Goal: Task Accomplishment & Management: Manage account settings

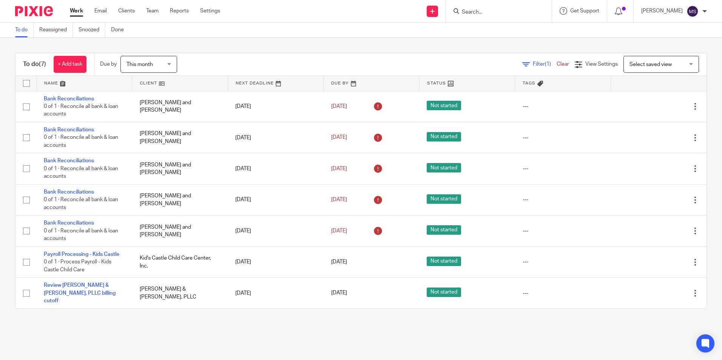
click at [490, 11] on input "Search" at bounding box center [495, 12] width 68 height 7
type input "morgan, cas"
click at [499, 31] on link at bounding box center [506, 29] width 94 height 11
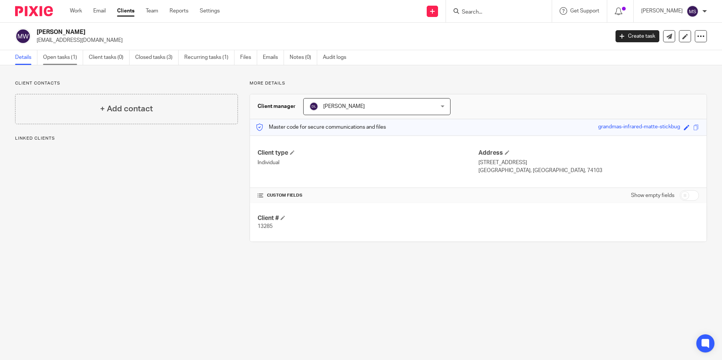
click at [57, 60] on link "Open tasks (1)" at bounding box center [63, 57] width 40 height 15
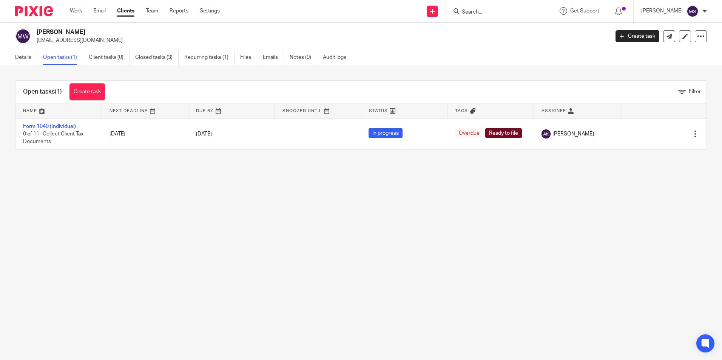
click at [484, 14] on input "Search" at bounding box center [495, 12] width 68 height 7
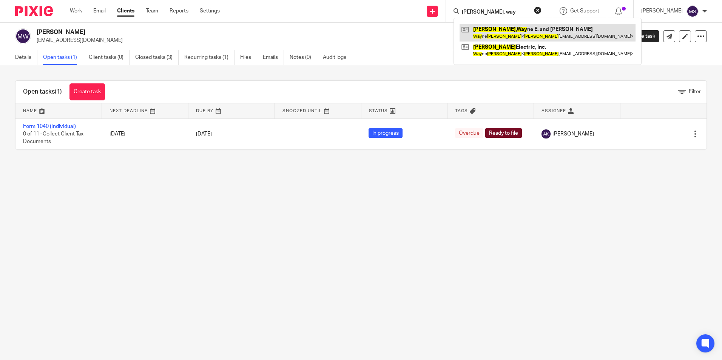
type input "roberts, way"
click at [503, 31] on link at bounding box center [547, 32] width 176 height 17
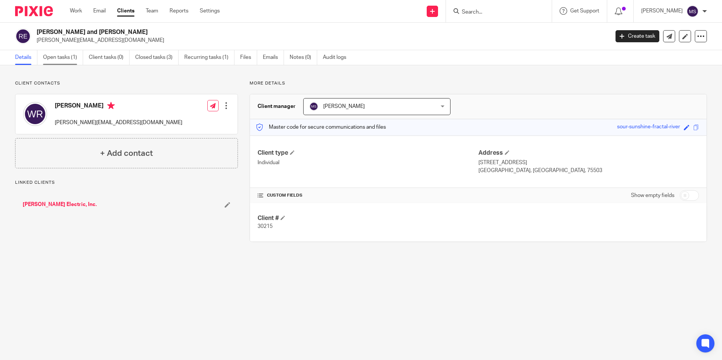
click at [62, 58] on link "Open tasks (1)" at bounding box center [63, 57] width 40 height 15
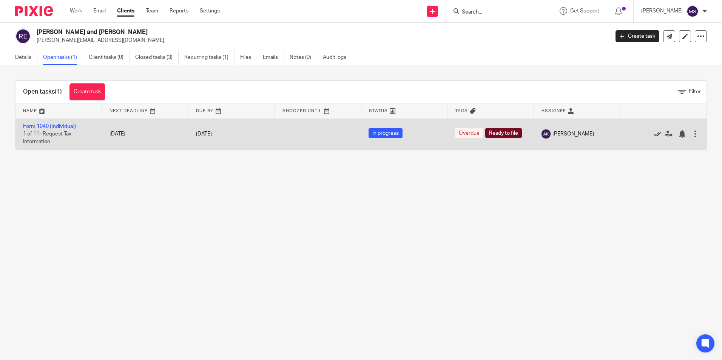
click at [653, 133] on icon at bounding box center [657, 134] width 8 height 8
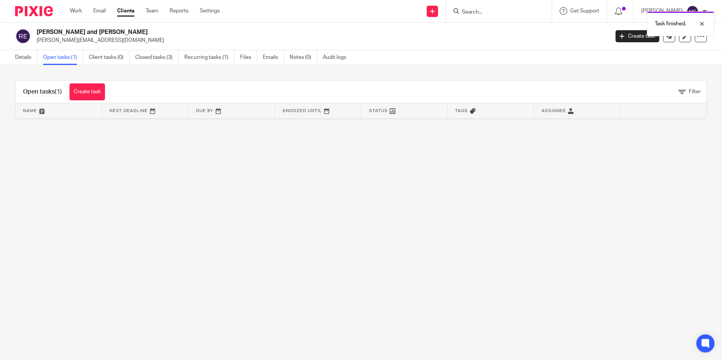
click at [63, 56] on link "Open tasks (1)" at bounding box center [63, 57] width 40 height 15
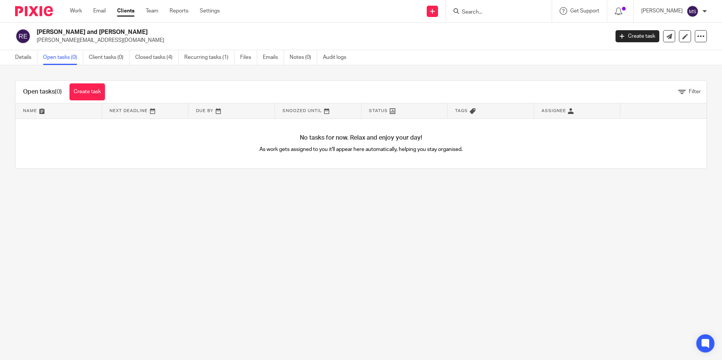
click at [485, 13] on input "Search" at bounding box center [495, 12] width 68 height 7
type input "roberts, dell"
click at [496, 28] on link at bounding box center [506, 29] width 94 height 11
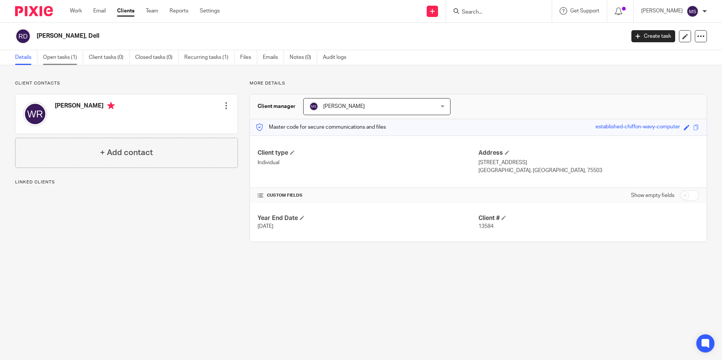
click at [69, 56] on link "Open tasks (1)" at bounding box center [63, 57] width 40 height 15
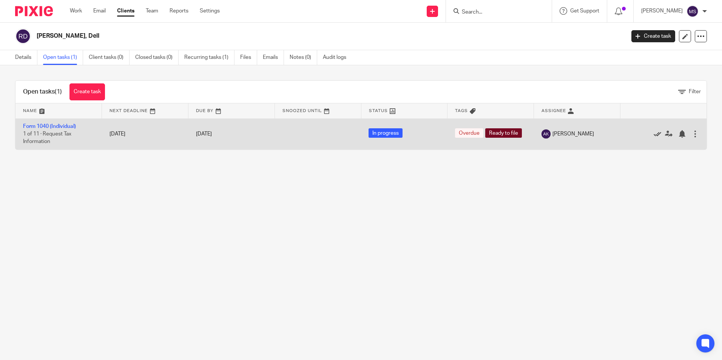
click at [653, 132] on icon at bounding box center [657, 134] width 8 height 8
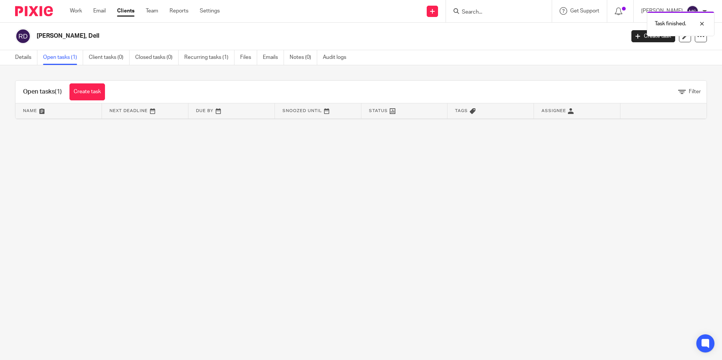
click at [61, 58] on link "Open tasks (1)" at bounding box center [63, 57] width 40 height 15
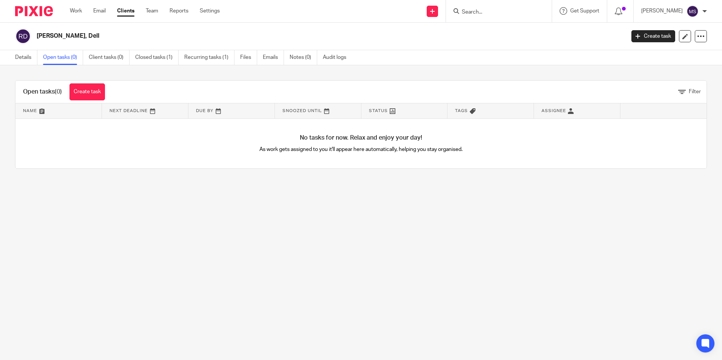
click at [480, 11] on input "Search" at bounding box center [495, 12] width 68 height 7
type input "jordan, doug"
click at [503, 27] on link at bounding box center [554, 29] width 190 height 11
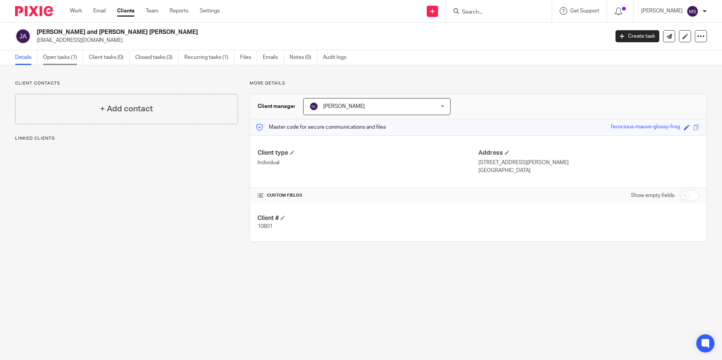
click at [53, 59] on link "Open tasks (1)" at bounding box center [63, 57] width 40 height 15
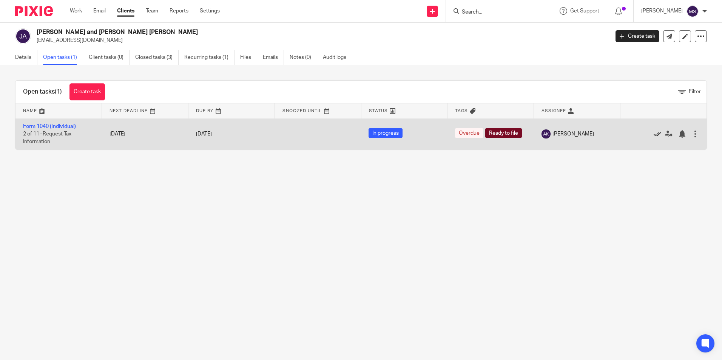
click at [653, 133] on icon at bounding box center [657, 134] width 8 height 8
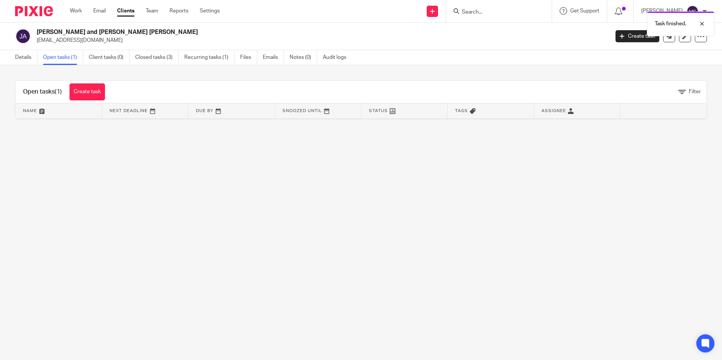
click at [63, 59] on link "Open tasks (1)" at bounding box center [63, 57] width 40 height 15
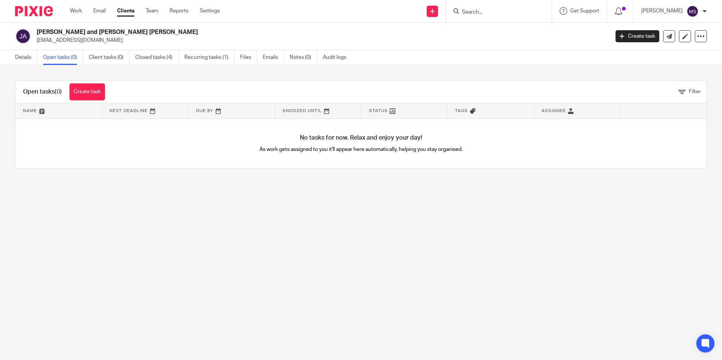
click at [486, 12] on input "Search" at bounding box center [495, 12] width 68 height 7
type input "clevbe"
click at [533, 26] on link at bounding box center [536, 29] width 155 height 11
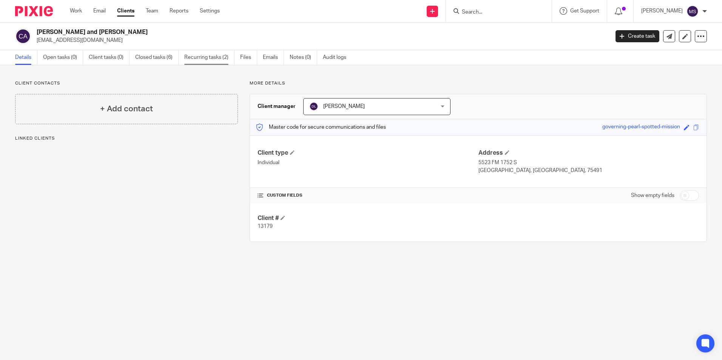
click at [220, 58] on link "Recurring tasks (2)" at bounding box center [209, 57] width 50 height 15
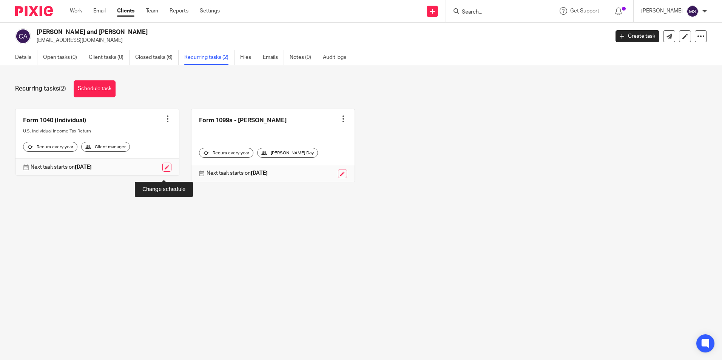
click at [164, 172] on link at bounding box center [166, 167] width 9 height 9
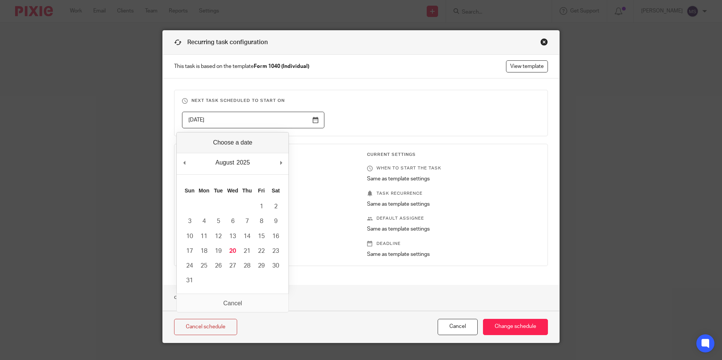
drag, startPoint x: 220, startPoint y: 121, endPoint x: 94, endPoint y: 105, distance: 127.0
click at [94, 105] on div "Recurring task configuration This task is based on the template Form 1040 (Indi…" at bounding box center [361, 180] width 722 height 360
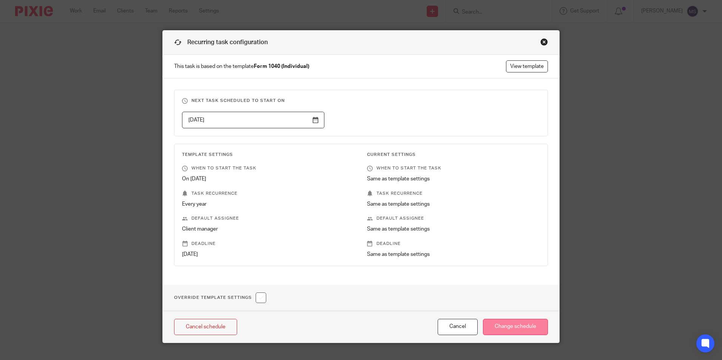
type input "[DATE]"
click at [523, 328] on input "Change schedule" at bounding box center [515, 327] width 65 height 16
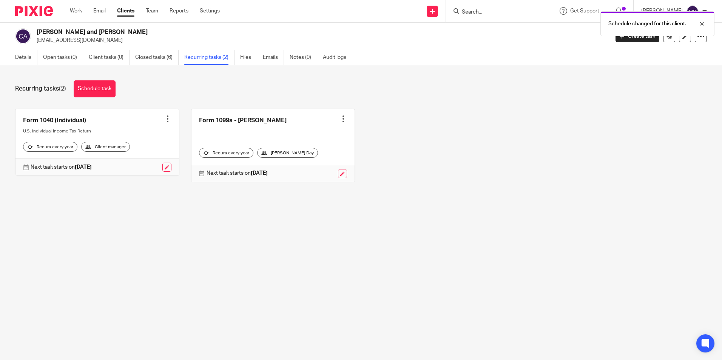
click at [164, 119] on div at bounding box center [168, 119] width 8 height 8
click at [131, 134] on link "Create task" at bounding box center [136, 135] width 60 height 11
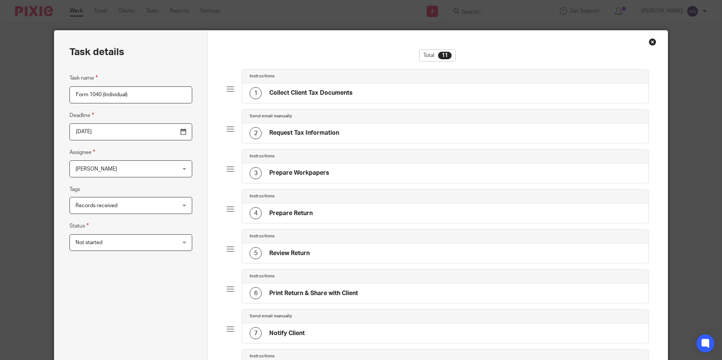
click at [114, 134] on input "2026-04-15" at bounding box center [130, 131] width 123 height 17
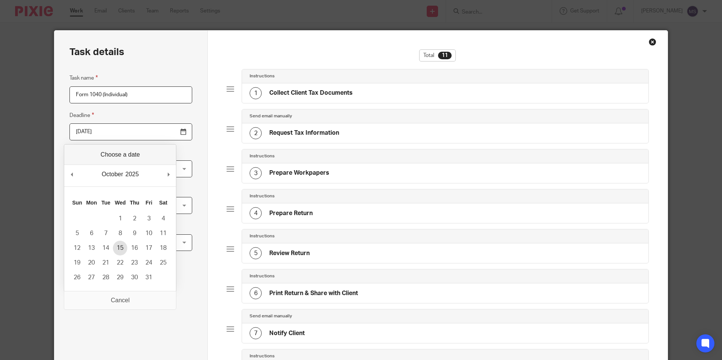
type input "2025-10-15"
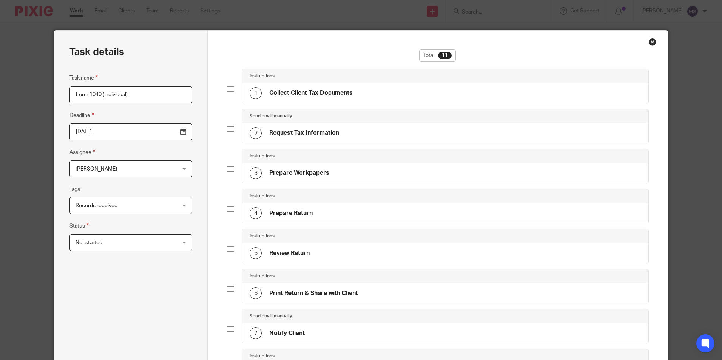
click at [111, 171] on span "[PERSON_NAME]" at bounding box center [121, 169] width 93 height 16
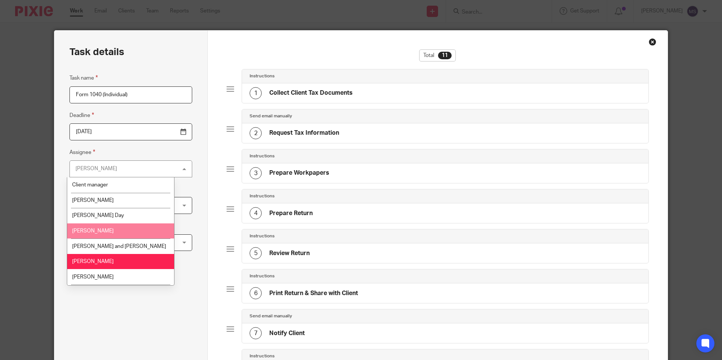
click at [100, 231] on li "[PERSON_NAME]" at bounding box center [120, 230] width 107 height 15
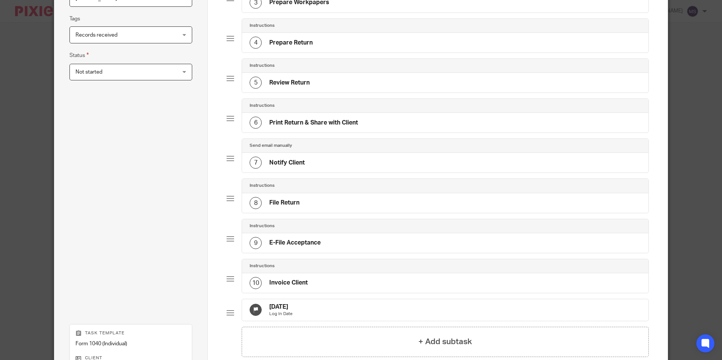
scroll to position [226, 0]
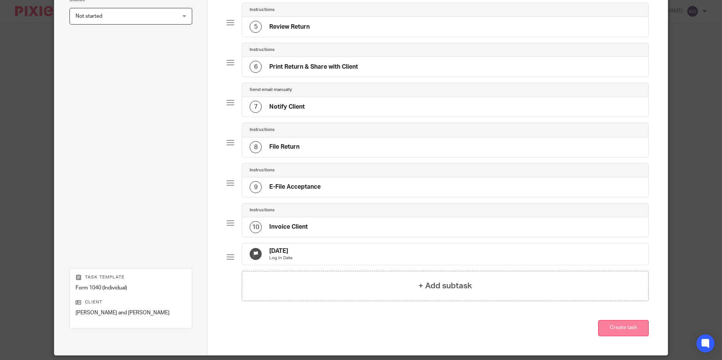
click at [625, 336] on button "Create task" at bounding box center [623, 328] width 51 height 16
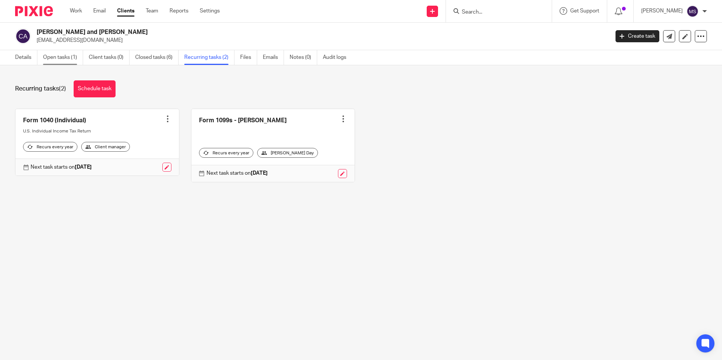
click at [53, 57] on link "Open tasks (1)" at bounding box center [63, 57] width 40 height 15
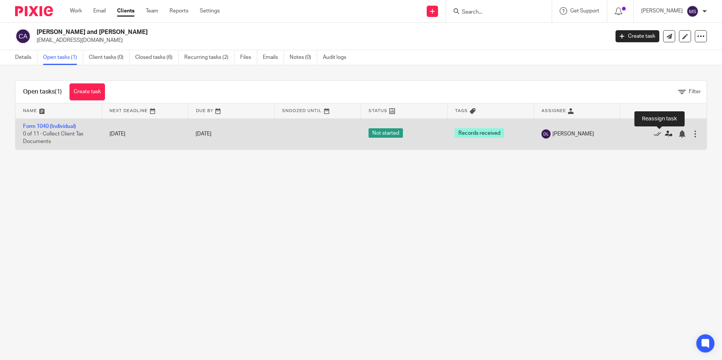
click at [665, 134] on icon at bounding box center [669, 134] width 8 height 8
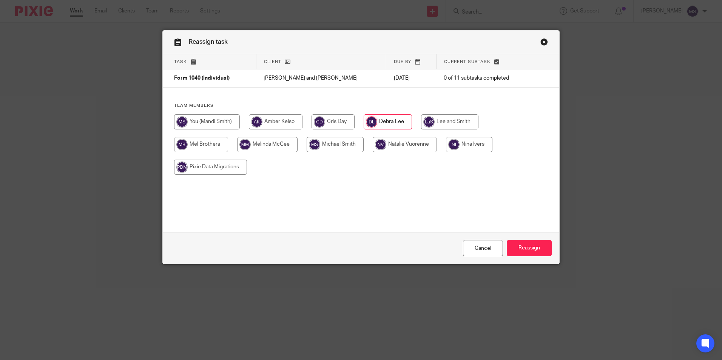
click at [284, 120] on input "radio" at bounding box center [276, 121] width 54 height 15
radio input "true"
click at [524, 248] on input "Reassign" at bounding box center [528, 248] width 45 height 16
